Goal: Task Accomplishment & Management: Use online tool/utility

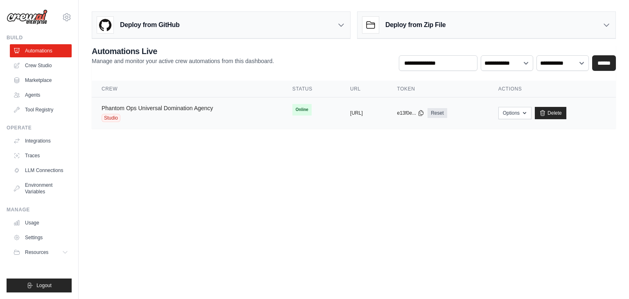
click at [192, 106] on link "Phantom Ops Universal Domination Agency" at bounding box center [157, 108] width 111 height 7
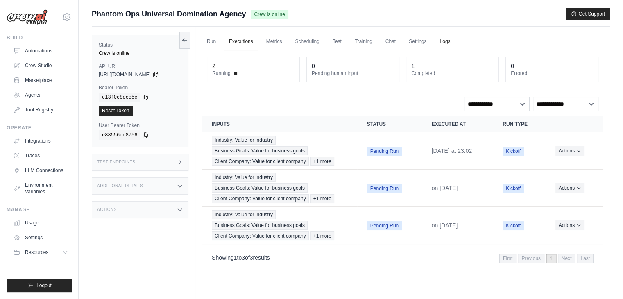
click at [455, 38] on link "Logs" at bounding box center [444, 41] width 20 height 17
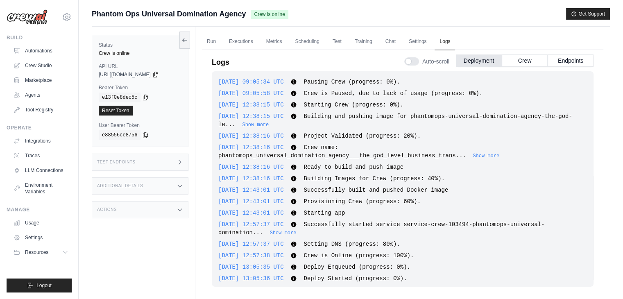
scroll to position [1145, 0]
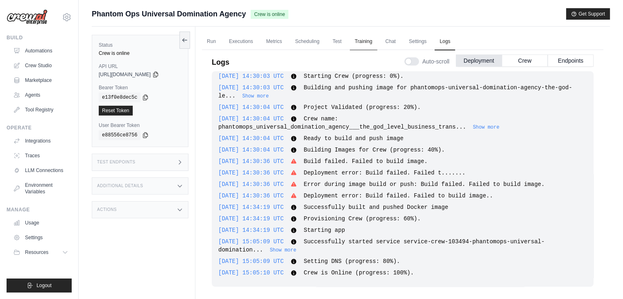
click at [372, 44] on link "Training" at bounding box center [363, 41] width 27 height 17
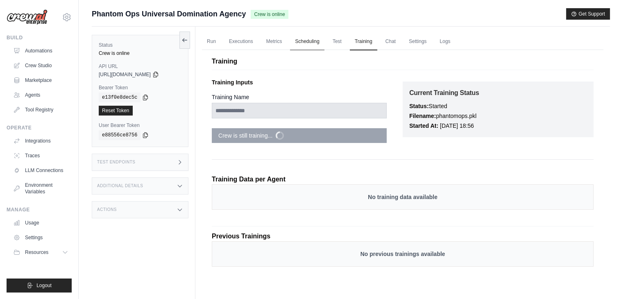
click at [308, 38] on link "Scheduling" at bounding box center [307, 41] width 34 height 17
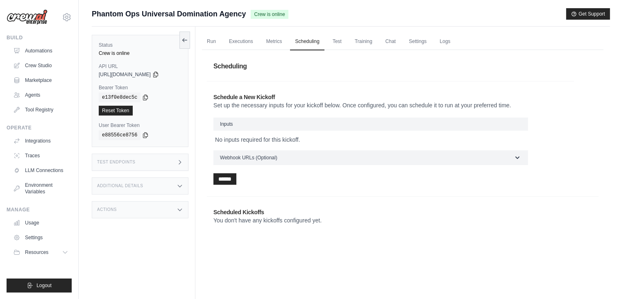
click at [289, 120] on h3 "Inputs" at bounding box center [370, 123] width 314 height 13
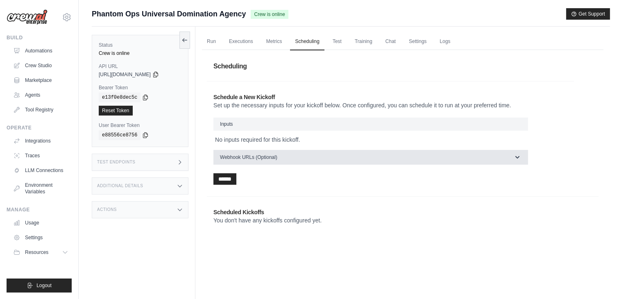
click at [293, 156] on button "Webhook URLs (Optional)" at bounding box center [370, 157] width 314 height 15
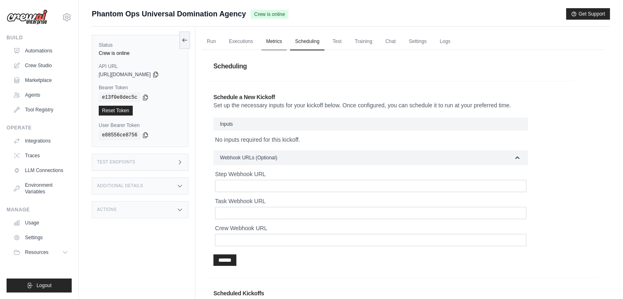
click at [276, 41] on link "Metrics" at bounding box center [274, 41] width 26 height 17
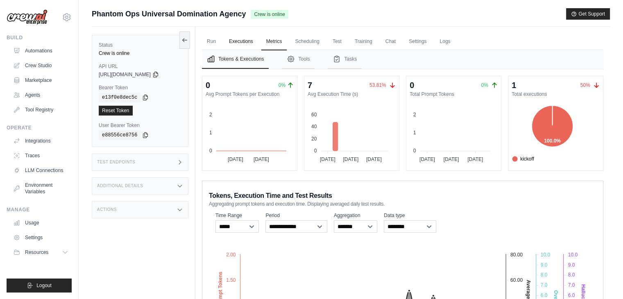
click at [249, 43] on link "Executions" at bounding box center [241, 41] width 34 height 17
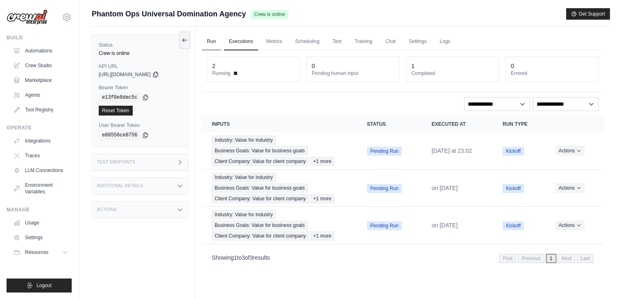
click at [214, 45] on link "Run" at bounding box center [211, 41] width 19 height 17
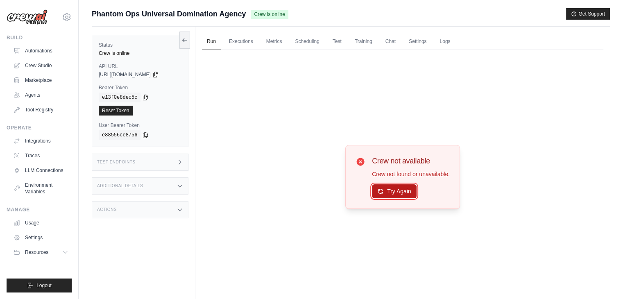
click at [388, 190] on button "Try Again" at bounding box center [394, 191] width 45 height 14
click at [187, 38] on icon at bounding box center [184, 39] width 7 height 7
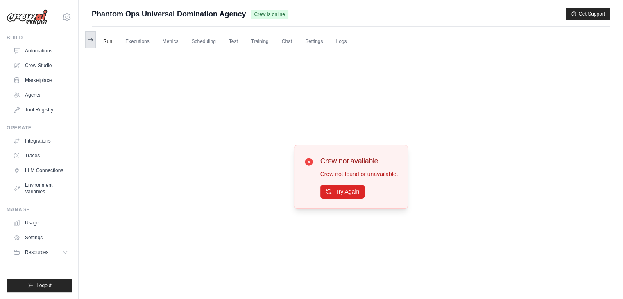
click at [94, 43] on button at bounding box center [90, 39] width 11 height 17
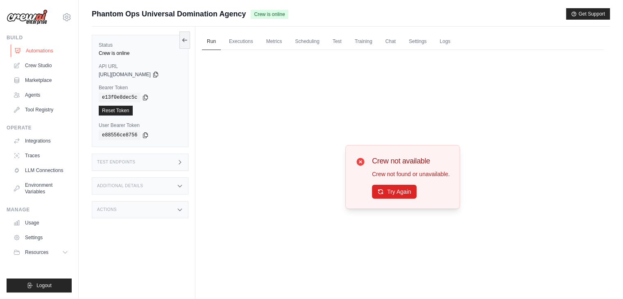
click at [43, 49] on link "Automations" at bounding box center [42, 50] width 62 height 13
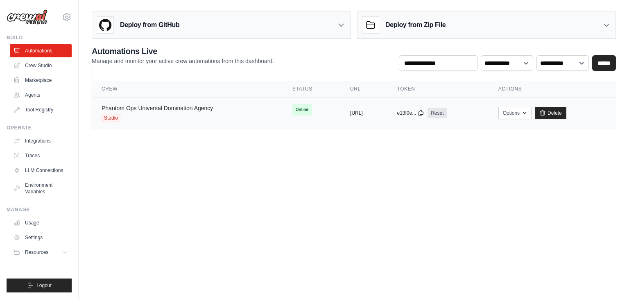
click at [188, 105] on link "Phantom Ops Universal Domination Agency" at bounding box center [157, 108] width 111 height 7
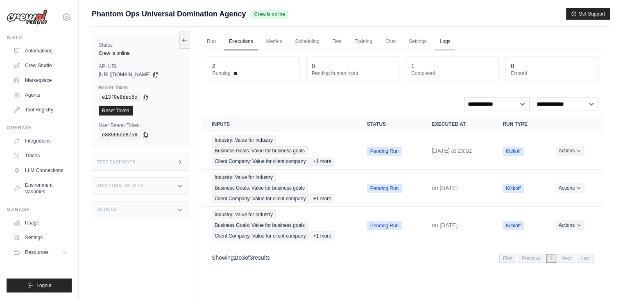
click at [455, 44] on link "Logs" at bounding box center [444, 41] width 20 height 17
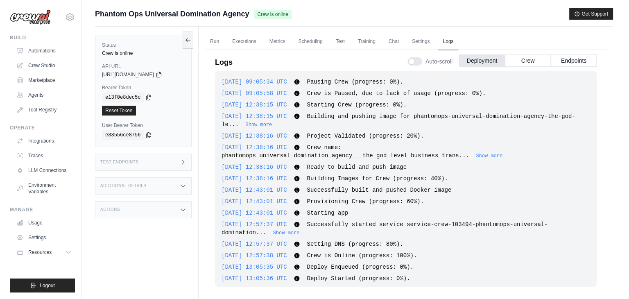
scroll to position [1145, 0]
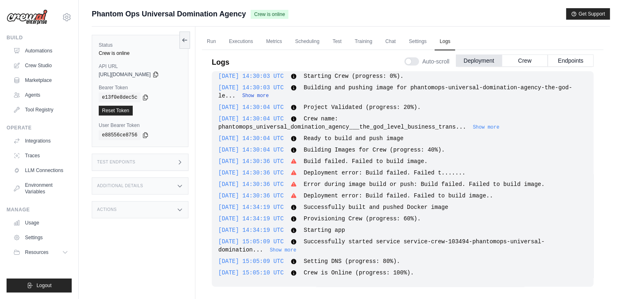
click at [242, 95] on button "Show more" at bounding box center [255, 96] width 27 height 7
click at [258, 47] on link "Executions" at bounding box center [241, 41] width 34 height 17
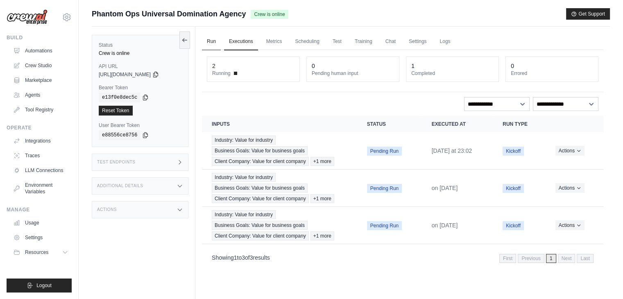
click at [204, 39] on link "Run" at bounding box center [211, 41] width 19 height 17
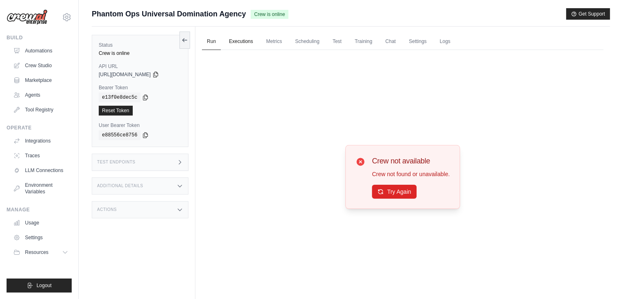
click at [241, 38] on link "Executions" at bounding box center [241, 41] width 34 height 17
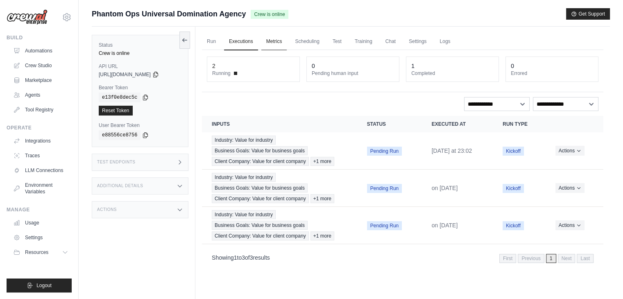
click at [282, 43] on link "Metrics" at bounding box center [274, 41] width 26 height 17
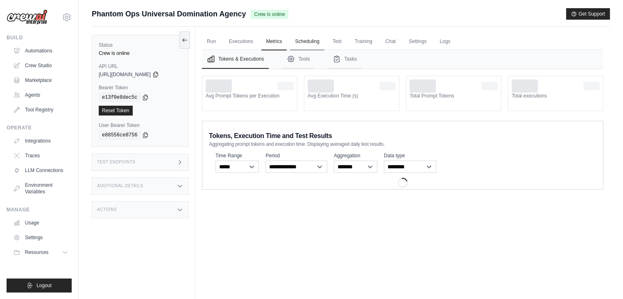
click at [311, 45] on link "Scheduling" at bounding box center [307, 41] width 34 height 17
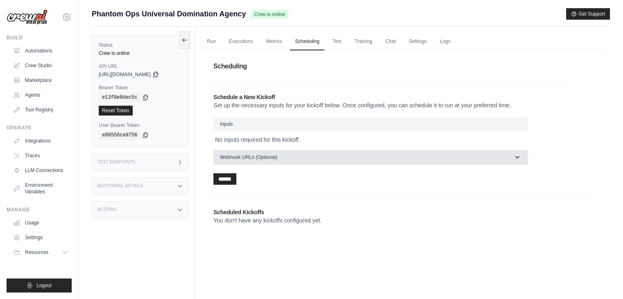
click at [274, 159] on span "Webhook URLs (Optional)" at bounding box center [248, 157] width 57 height 7
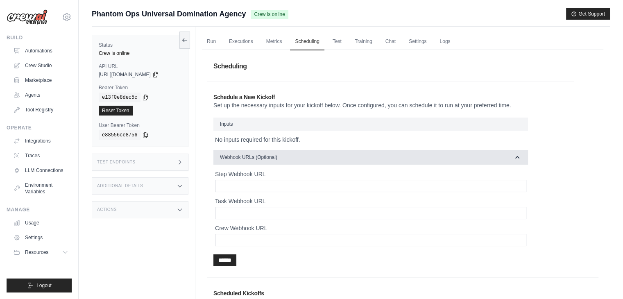
click at [275, 159] on span "Webhook URLs (Optional)" at bounding box center [248, 157] width 57 height 7
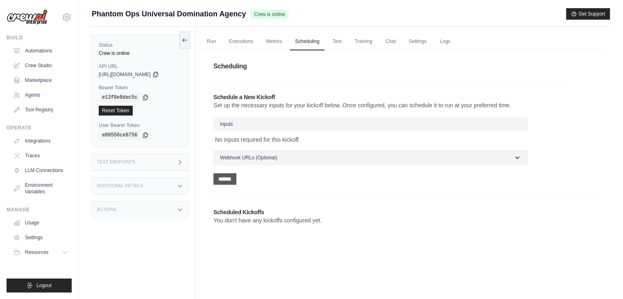
click at [228, 178] on input "******" at bounding box center [224, 178] width 23 height 11
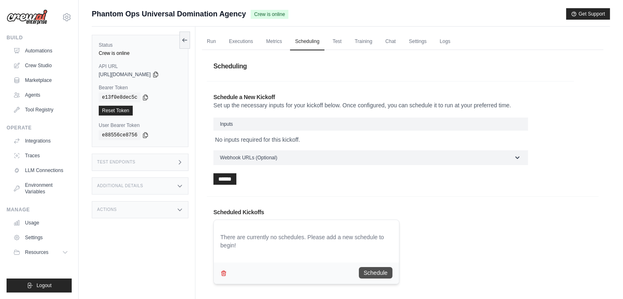
click at [363, 269] on button "Schedule" at bounding box center [376, 272] width 34 height 11
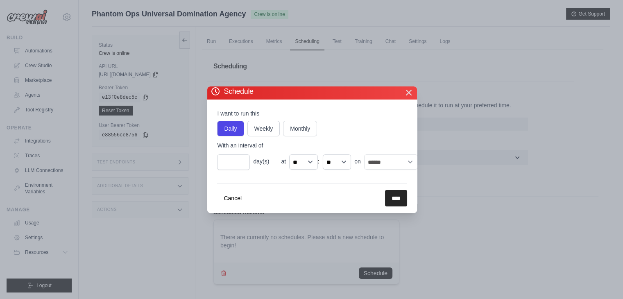
click at [408, 88] on icon "button" at bounding box center [409, 93] width 10 height 10
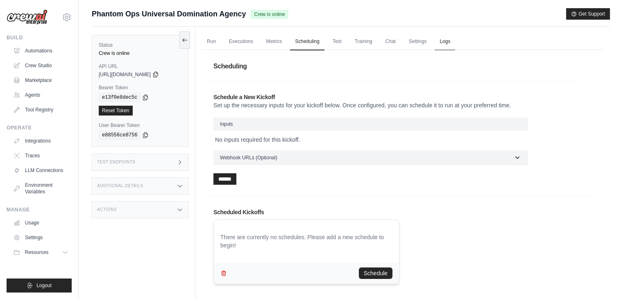
click at [455, 44] on link "Logs" at bounding box center [444, 41] width 20 height 17
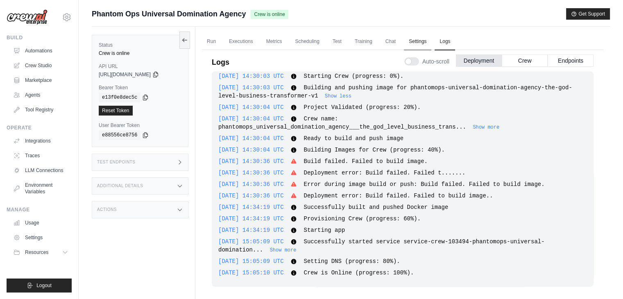
click at [431, 41] on link "Settings" at bounding box center [417, 41] width 27 height 17
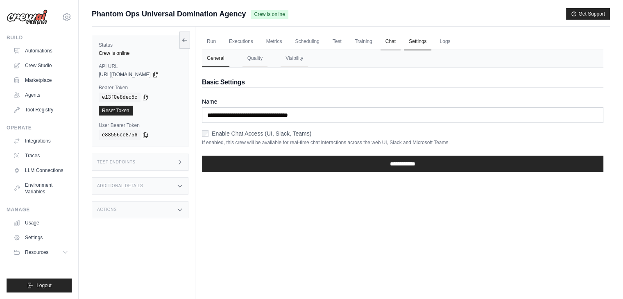
click at [400, 40] on link "Chat" at bounding box center [390, 41] width 20 height 17
click at [211, 43] on link "Run" at bounding box center [211, 41] width 19 height 17
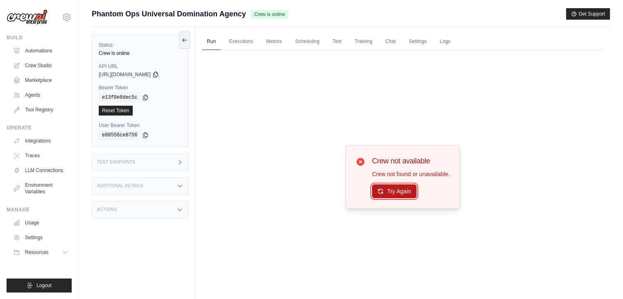
click at [388, 189] on button "Try Again" at bounding box center [394, 191] width 45 height 14
click at [388, 189] on button "Try Again" at bounding box center [394, 192] width 45 height 14
click at [386, 187] on button "Try Again" at bounding box center [394, 191] width 45 height 14
click at [386, 187] on button "Try Again" at bounding box center [394, 192] width 45 height 14
click at [248, 40] on link "Executions" at bounding box center [241, 41] width 34 height 17
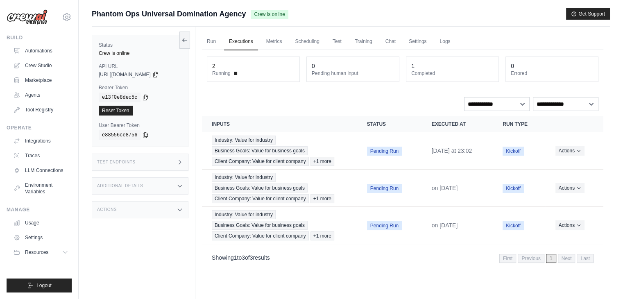
click at [0, 130] on div "ashwant144@gmail.com Settings Build Automations Crew Studio Marketplace" at bounding box center [39, 149] width 79 height 299
click at [414, 59] on div "1 Completed" at bounding box center [452, 69] width 92 height 25
click at [228, 16] on span "Phantom Ops Universal Domination Agency" at bounding box center [169, 13] width 154 height 11
click at [57, 46] on link "Automations" at bounding box center [42, 50] width 62 height 13
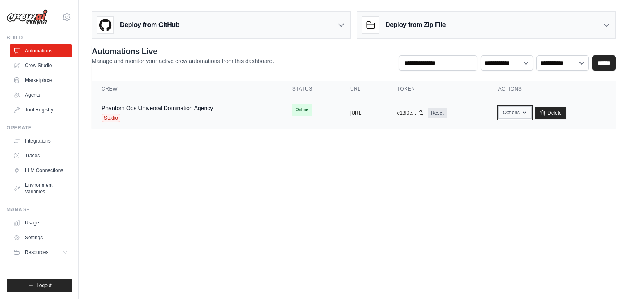
click at [531, 113] on button "Options" at bounding box center [514, 112] width 33 height 12
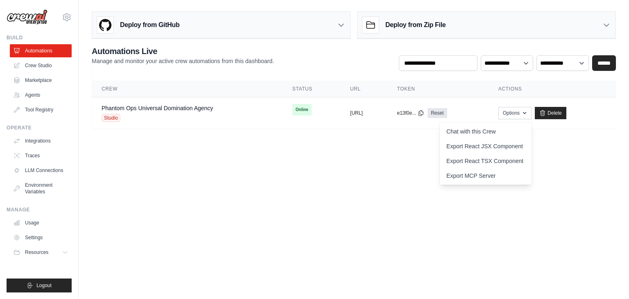
click at [396, 142] on main "Deploy from GitHub Deploy your project directly from GitHub. Select a repositor…" at bounding box center [354, 73] width 550 height 147
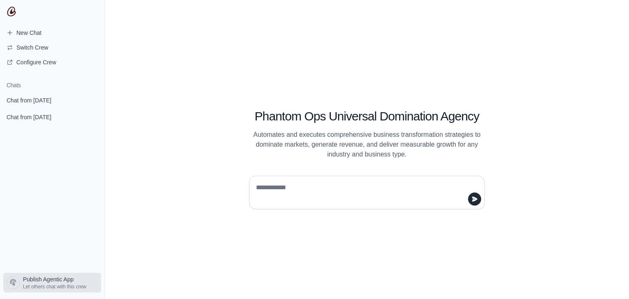
click at [55, 285] on span "Let others chat with this crew" at bounding box center [54, 286] width 63 height 7
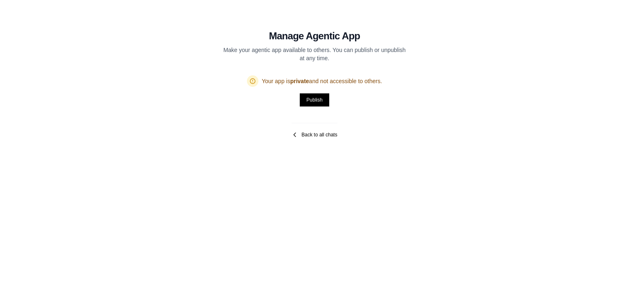
click at [298, 133] on link "Back to all chats" at bounding box center [313, 134] width 45 height 7
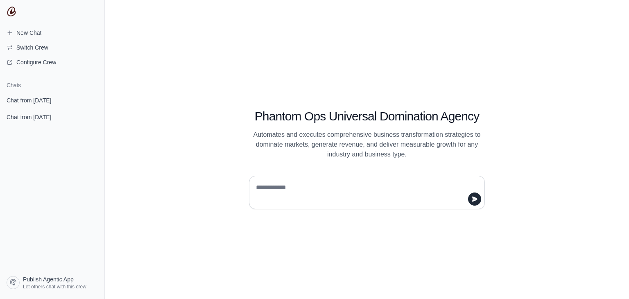
click at [289, 190] on textarea at bounding box center [364, 192] width 220 height 23
type textarea "***"
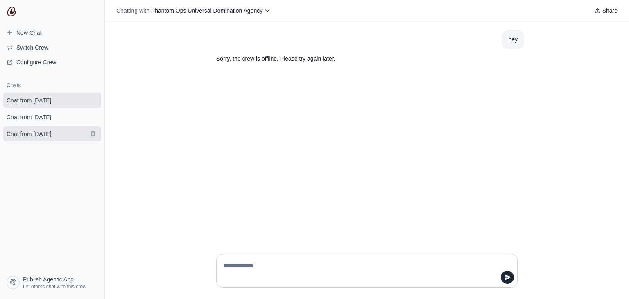
click at [51, 133] on span "Chat from [DATE]" at bounding box center [29, 134] width 45 height 8
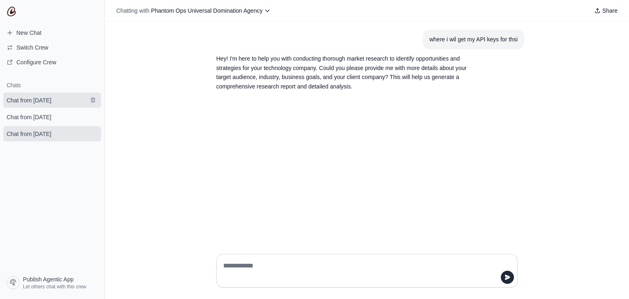
click at [51, 102] on span "Chat from [DATE]" at bounding box center [29, 100] width 45 height 8
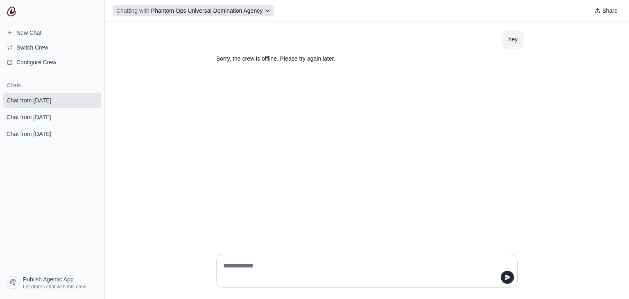
click at [241, 9] on span "Phantom Ops Universal Domination Agency" at bounding box center [206, 10] width 111 height 7
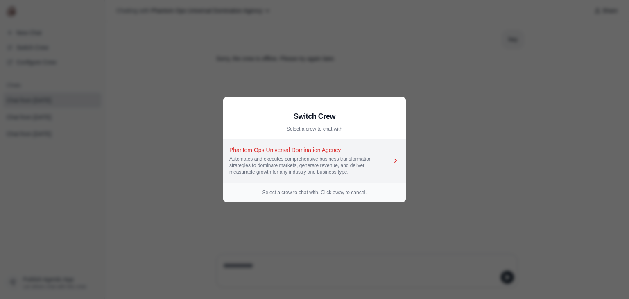
click at [321, 163] on div "Automates and executes comprehensive business transformation strategies to domi…" at bounding box center [310, 166] width 162 height 20
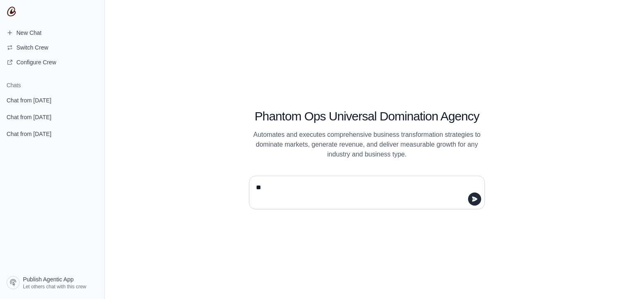
type textarea "***"
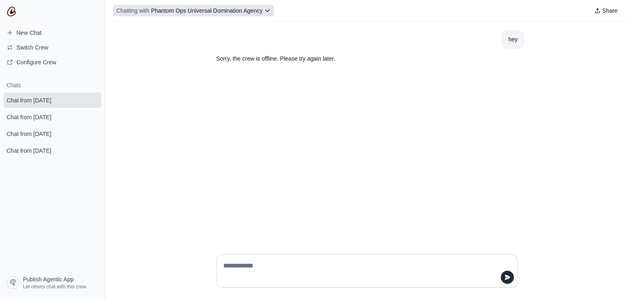
click at [140, 14] on span "Chatting with" at bounding box center [132, 11] width 33 height 8
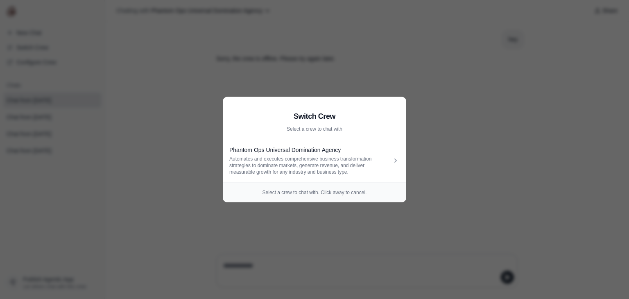
click at [140, 14] on aside "Switch Crew Select a crew to chat with Phantom Ops Universal Domination Agency …" at bounding box center [314, 149] width 629 height 299
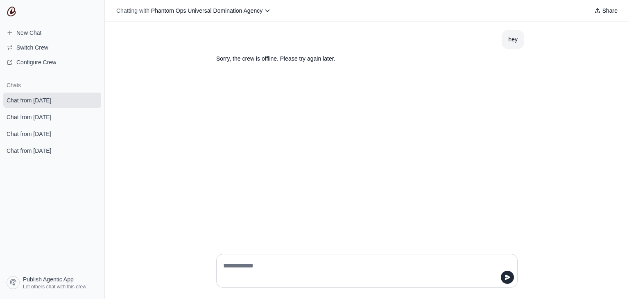
click at [11, 5] on nav "New Chat Switch Crew Configure Crew Chats Chat from [DATE] Chat from [DATE] Cha…" at bounding box center [52, 149] width 105 height 299
click at [13, 10] on img at bounding box center [12, 12] width 10 height 10
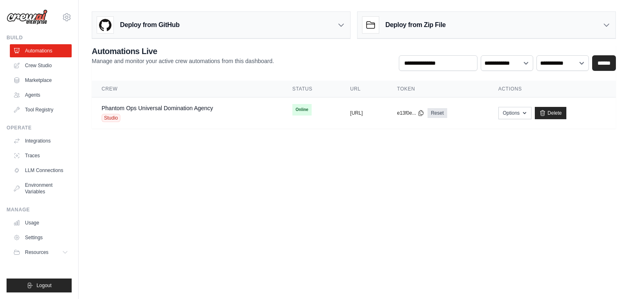
click at [307, 178] on body "[EMAIL_ADDRESS][DOMAIN_NAME] Settings Build Automations Crew Studio" at bounding box center [314, 149] width 629 height 299
